Goal: Information Seeking & Learning: Learn about a topic

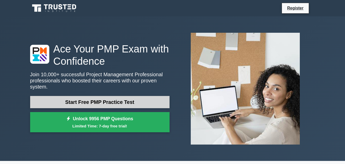
click at [138, 97] on link "Start Free PMP Practice Test" at bounding box center [99, 102] width 139 height 12
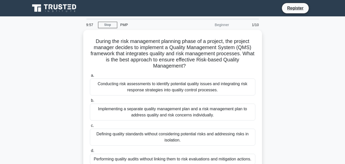
click at [138, 97] on label "b. Implementing a separate quality management plan and a risk management plan t…" at bounding box center [172, 108] width 165 height 23
click at [90, 99] on input "b. Implementing a separate quality management plan and a risk management plan t…" at bounding box center [90, 100] width 0 height 3
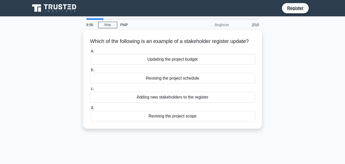
click at [138, 97] on label "c. Adding new stakeholders to the register" at bounding box center [172, 94] width 165 height 17
click at [90, 90] on input "c. Adding new stakeholders to the register" at bounding box center [90, 88] width 0 height 3
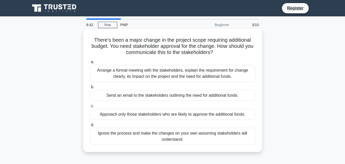
click at [173, 75] on div "Arrange a formal meeting with the stakeholders, explain the requirement for cha…" at bounding box center [172, 73] width 165 height 17
click at [90, 64] on input "a. Arrange a formal meeting with the stakeholders, explain the requirement for …" at bounding box center [90, 61] width 0 height 3
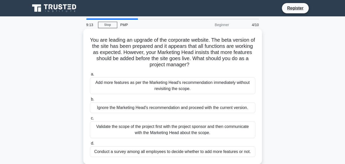
click at [169, 153] on div "Conduct a survey among all employees to decide whether to add more features or …" at bounding box center [172, 151] width 165 height 11
click at [90, 145] on input "d. Conduct a survey among all employees to decide whether to add more features …" at bounding box center [90, 142] width 0 height 3
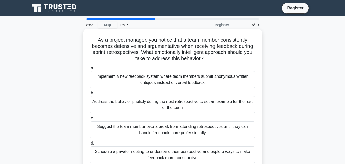
click at [180, 79] on div "Implement a new feedback system where team members submit anonymous written cri…" at bounding box center [172, 79] width 165 height 17
click at [90, 70] on input "a. Implement a new feedback system where team members submit anonymous written …" at bounding box center [90, 67] width 0 height 3
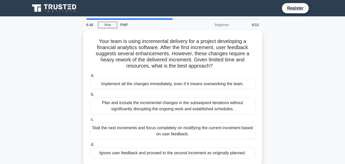
click at [180, 79] on div "Implement all the changes immediately, even if it means overworking the team." at bounding box center [172, 83] width 165 height 11
click at [90, 77] on input "a. Implement all the changes immediately, even if it means overworking the team." at bounding box center [90, 75] width 0 height 3
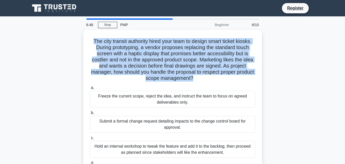
click at [180, 79] on h5 "The city transit authority hired your team to design smart ticket kiosks. Durin…" at bounding box center [172, 59] width 166 height 43
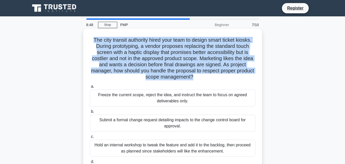
click at [180, 79] on h5 "The city transit authority hired your team to design smart ticket kiosks. Durin…" at bounding box center [172, 58] width 166 height 43
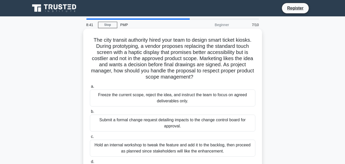
click at [184, 122] on div "Submit a formal change request detailing impacts to the change control board fo…" at bounding box center [172, 122] width 165 height 17
click at [90, 113] on input "b. Submit a formal change request detailing impacts to the change control board…" at bounding box center [90, 111] width 0 height 3
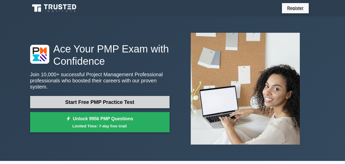
click at [133, 96] on link "Start Free PMP Practice Test" at bounding box center [99, 102] width 139 height 12
